Goal: Check status

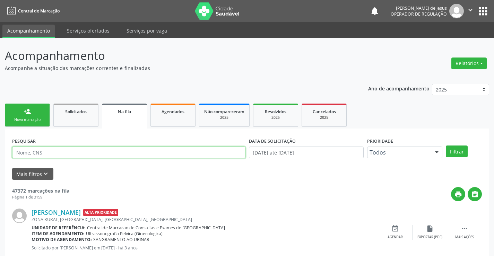
click at [131, 148] on input "text" at bounding box center [128, 153] width 233 height 12
type input "702700679852160"
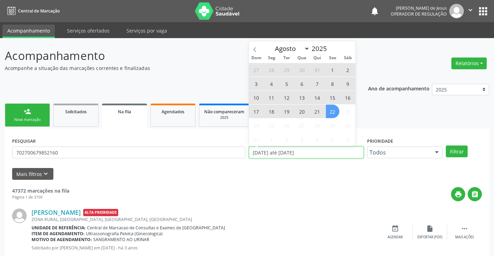
click at [346, 156] on input "[DATE] até [DATE]" at bounding box center [306, 153] width 115 height 12
click at [329, 154] on input "[DATE] até [DATE]" at bounding box center [306, 153] width 115 height 12
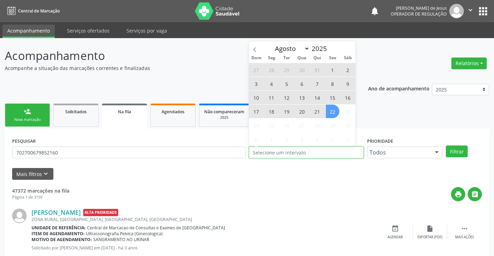
type input "2023"
select select "0"
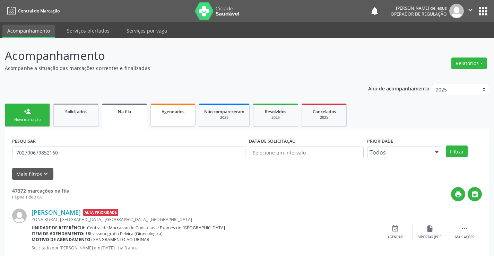
click at [167, 120] on link "Agendados" at bounding box center [172, 115] width 45 height 23
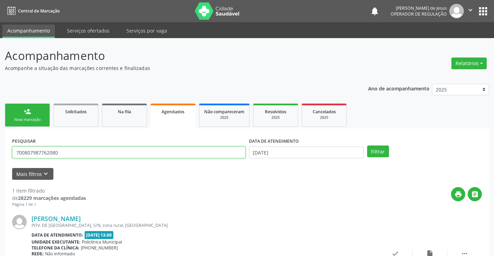
click at [150, 154] on input "700807987762080" at bounding box center [128, 153] width 233 height 12
type input "702700679852160"
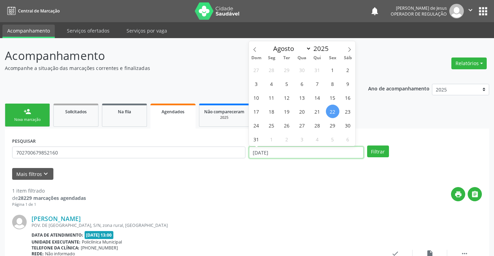
click at [307, 152] on input "[DATE]" at bounding box center [306, 153] width 115 height 12
click at [367, 146] on button "Filtrar" at bounding box center [378, 152] width 22 height 12
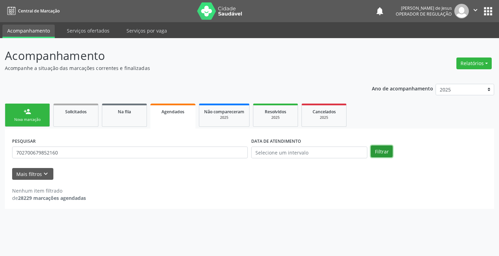
click at [380, 149] on button "Filtrar" at bounding box center [382, 152] width 22 height 12
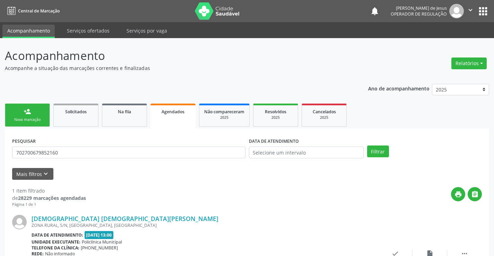
scroll to position [63, 0]
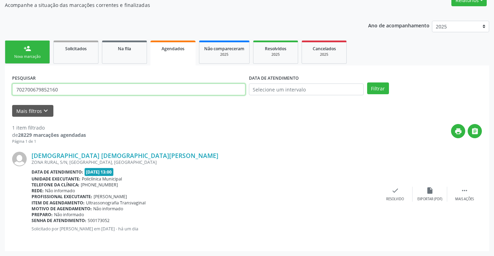
click at [121, 89] on input "702700679852160" at bounding box center [128, 90] width 233 height 12
click at [122, 88] on input "702700679852160" at bounding box center [128, 90] width 233 height 12
type input "7"
type input "706403196526380"
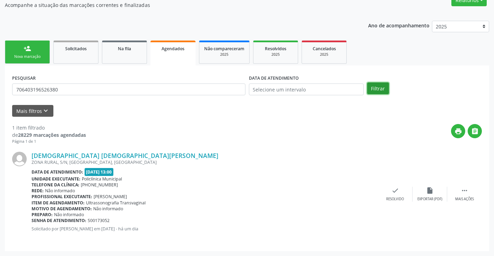
click at [381, 83] on button "Filtrar" at bounding box center [378, 88] width 22 height 12
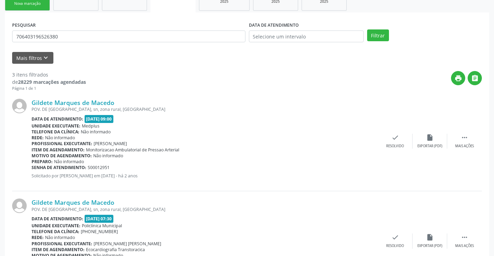
scroll to position [263, 0]
